Goal: Task Accomplishment & Management: Use online tool/utility

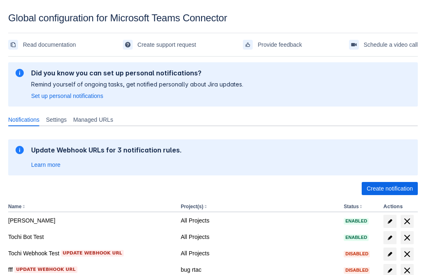
click at [390, 189] on span "Create notification" at bounding box center [390, 188] width 46 height 13
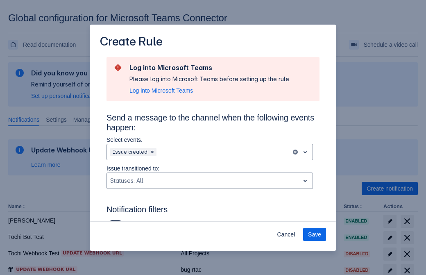
type input "RuleName-416466New Rule (43)"
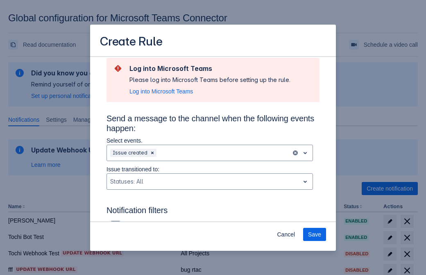
scroll to position [537, 0]
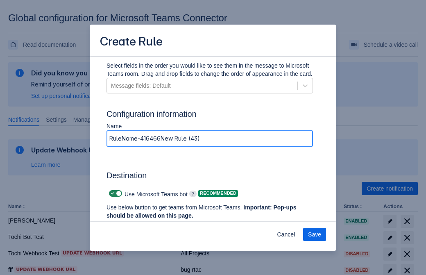
click at [152, 225] on span "Authenticate in Microsoft Teams" at bounding box center [151, 231] width 81 height 13
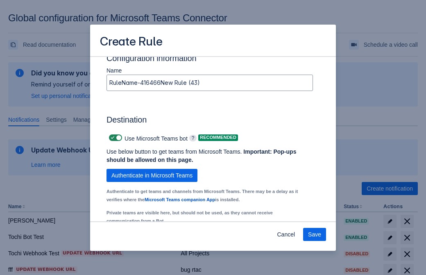
type input "416466_label"
click at [153, 240] on div "Scrollable content" at bounding box center [146, 245] width 73 height 10
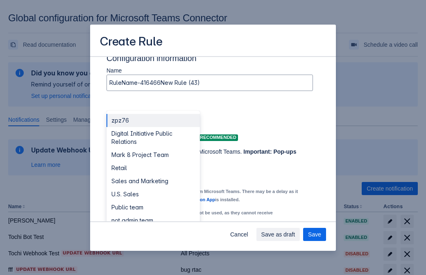
click at [153, 161] on div "Retail" at bounding box center [153, 167] width 93 height 13
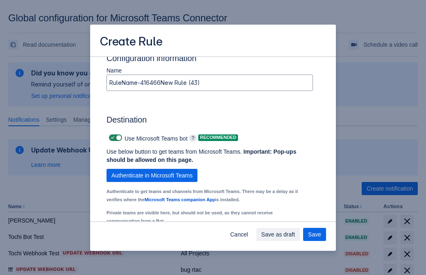
click at [253, 240] on div "Scrollable content" at bounding box center [246, 245] width 73 height 10
click at [315, 234] on span "Save" at bounding box center [314, 234] width 13 height 13
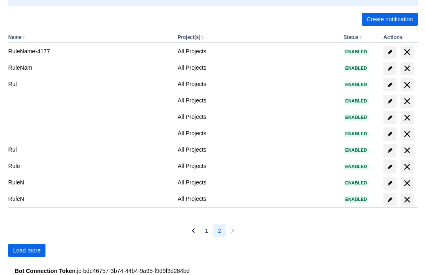
click at [27, 250] on span "Load more" at bounding box center [26, 250] width 27 height 13
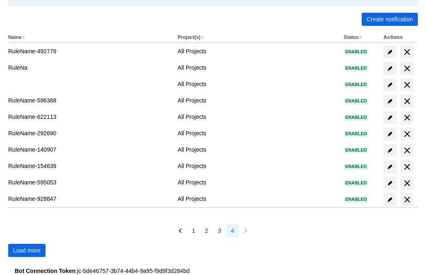
click at [27, 250] on span "Load more" at bounding box center [26, 250] width 27 height 13
